Goal: Task Accomplishment & Management: Manage account settings

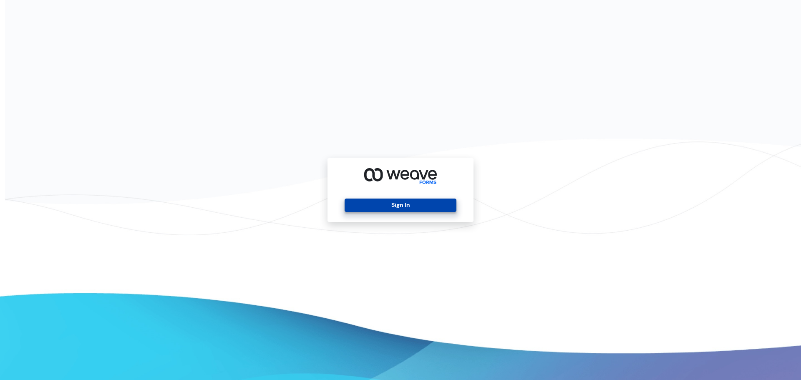
click at [410, 203] on button "Sign In" at bounding box center [399, 204] width 111 height 13
